Goal: Task Accomplishment & Management: Manage account settings

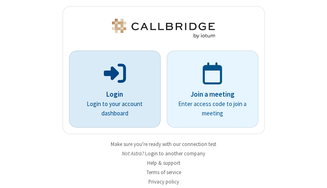
click at [112, 94] on p "Login" at bounding box center [115, 95] width 69 height 11
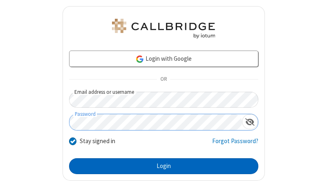
click at [160, 166] on button "Login" at bounding box center [163, 167] width 189 height 16
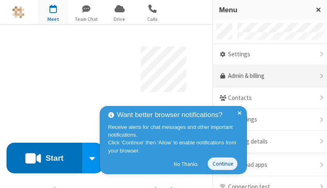
click at [267, 76] on link "Admin & billing" at bounding box center [270, 76] width 114 height 22
